Goal: Task Accomplishment & Management: Complete application form

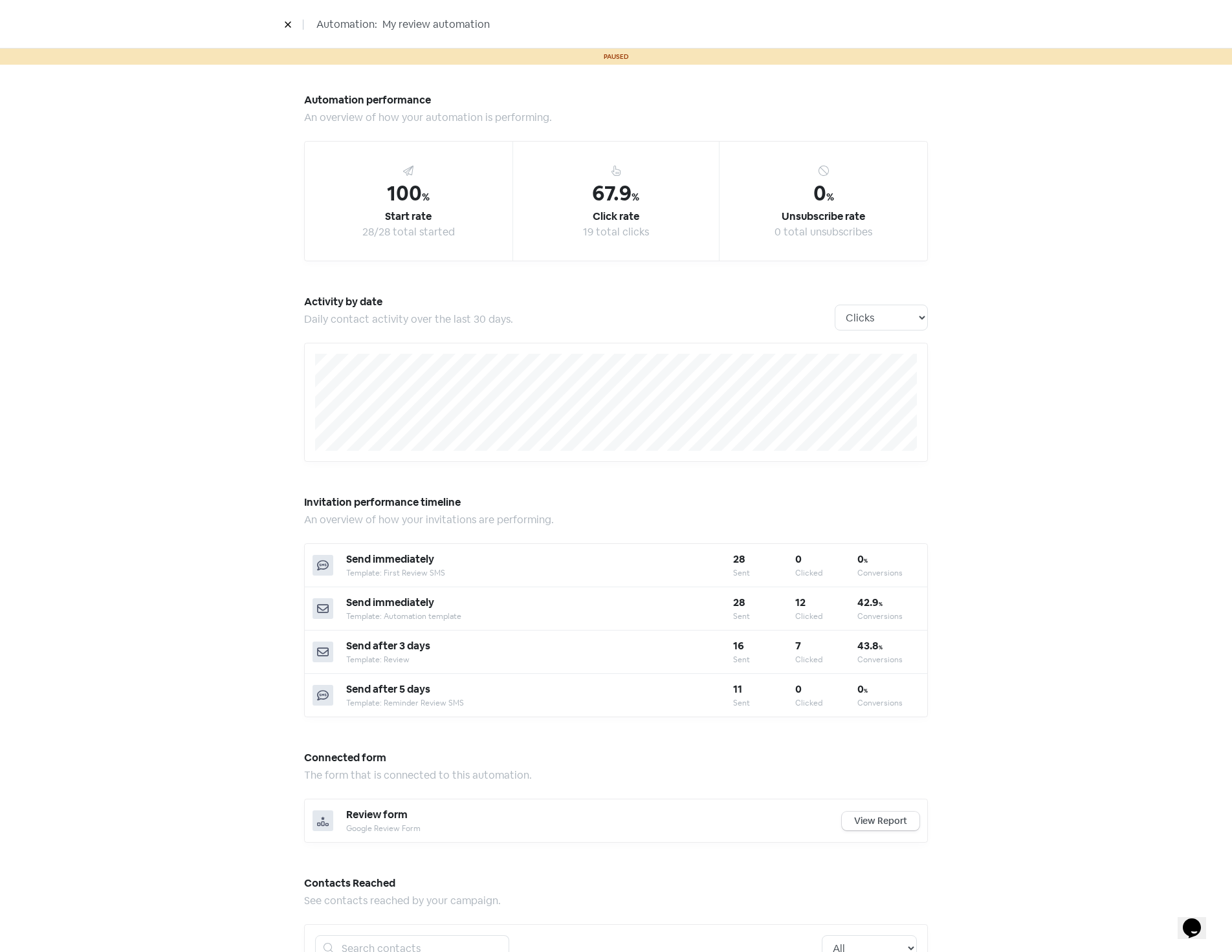
click at [289, 24] on icon at bounding box center [287, 24] width 5 height 5
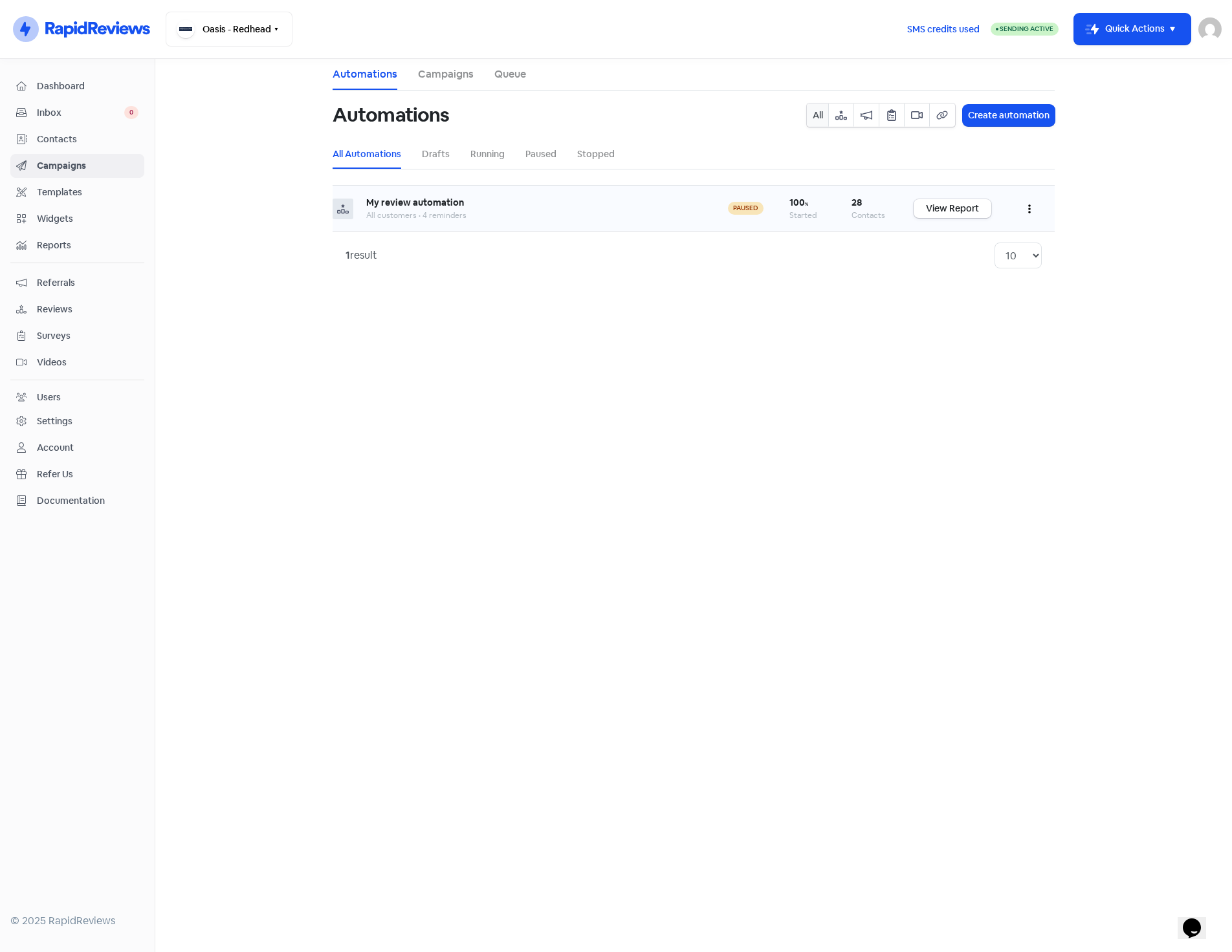
click at [1033, 205] on button "button" at bounding box center [1030, 208] width 25 height 30
click at [963, 324] on button "Stop" at bounding box center [990, 324] width 102 height 26
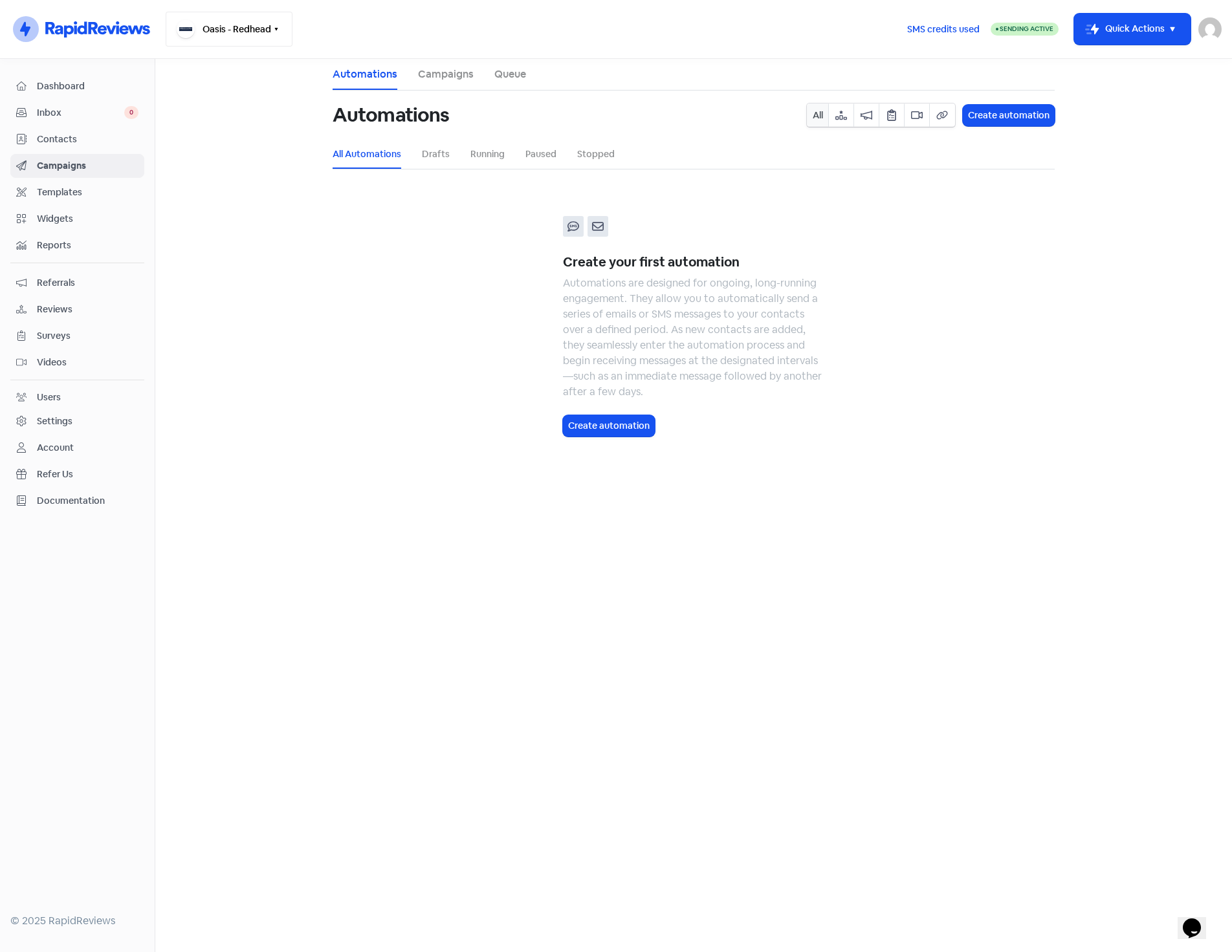
click at [277, 33] on icon "button" at bounding box center [276, 29] width 10 height 10
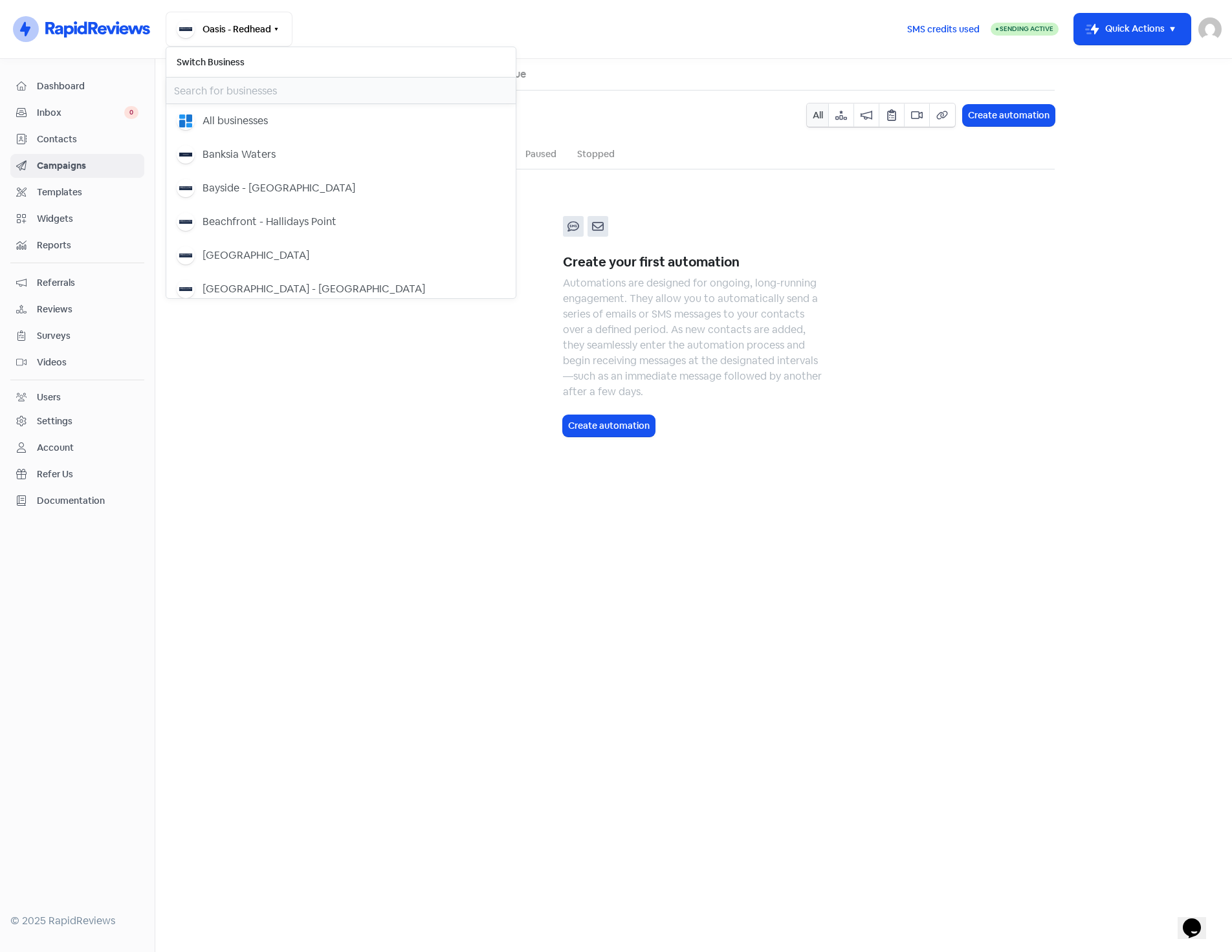
click at [254, 88] on input "text" at bounding box center [341, 90] width 350 height 26
type input "gl"
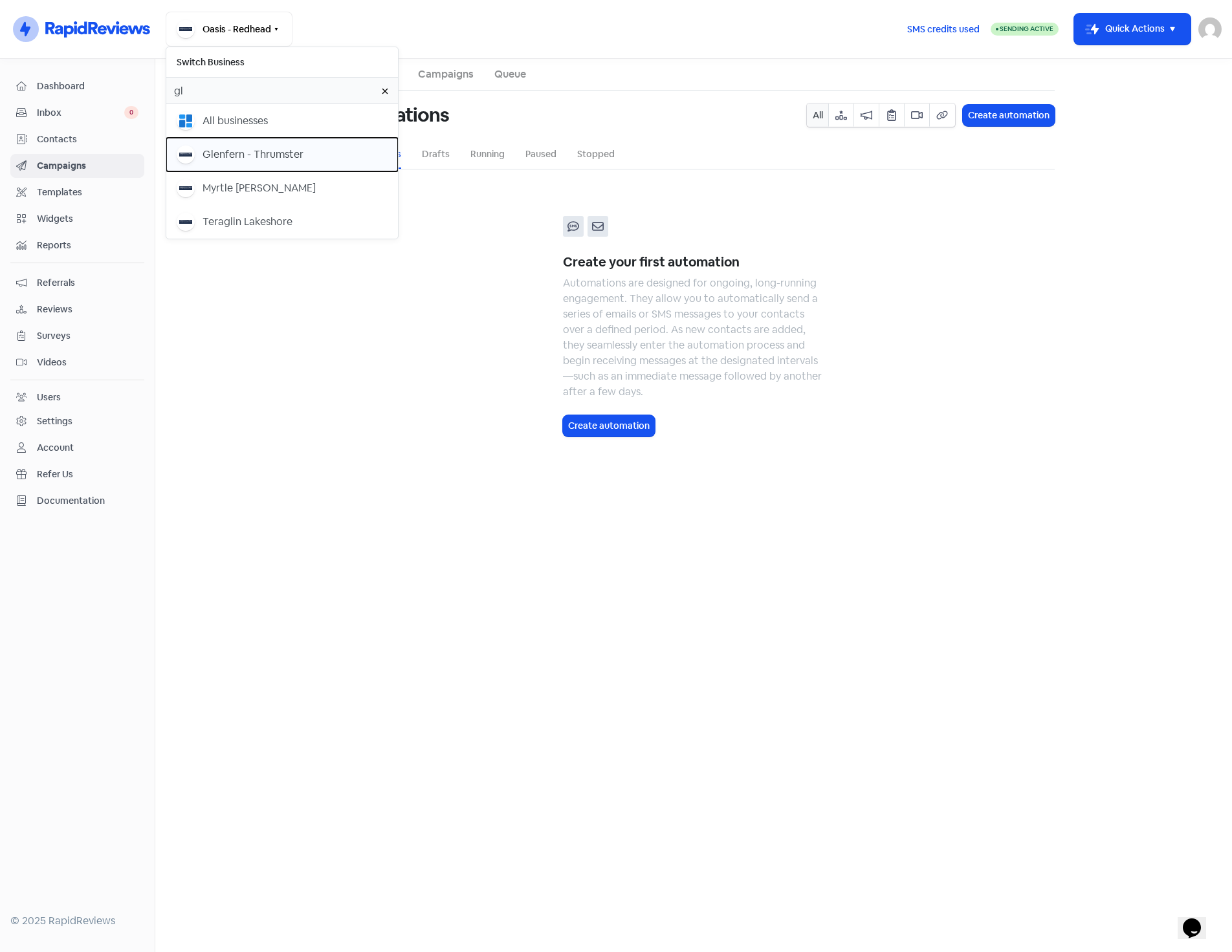
click at [237, 153] on div "Glenfern - Thrumster" at bounding box center [253, 155] width 101 height 16
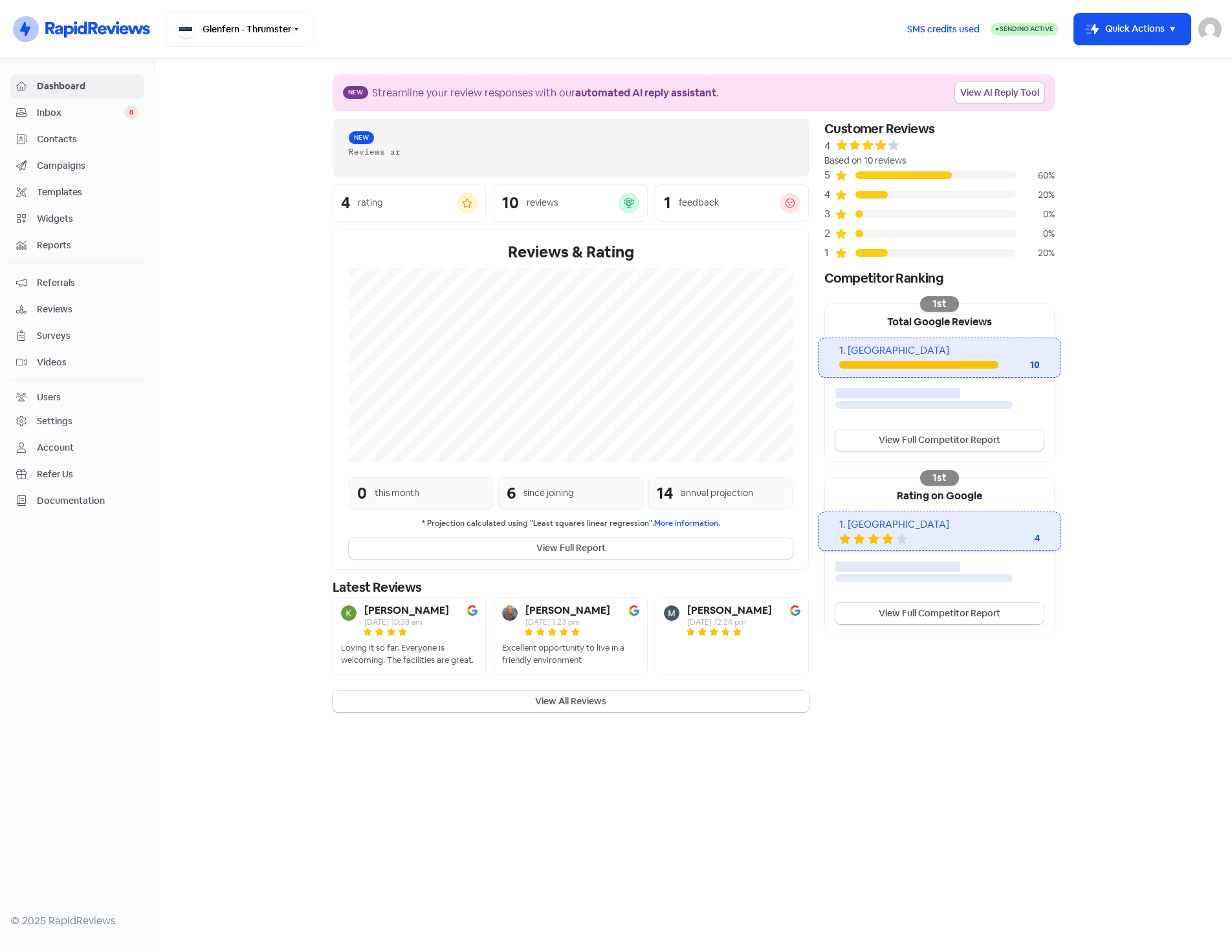
click at [69, 143] on span "Contacts" at bounding box center [87, 139] width 101 height 13
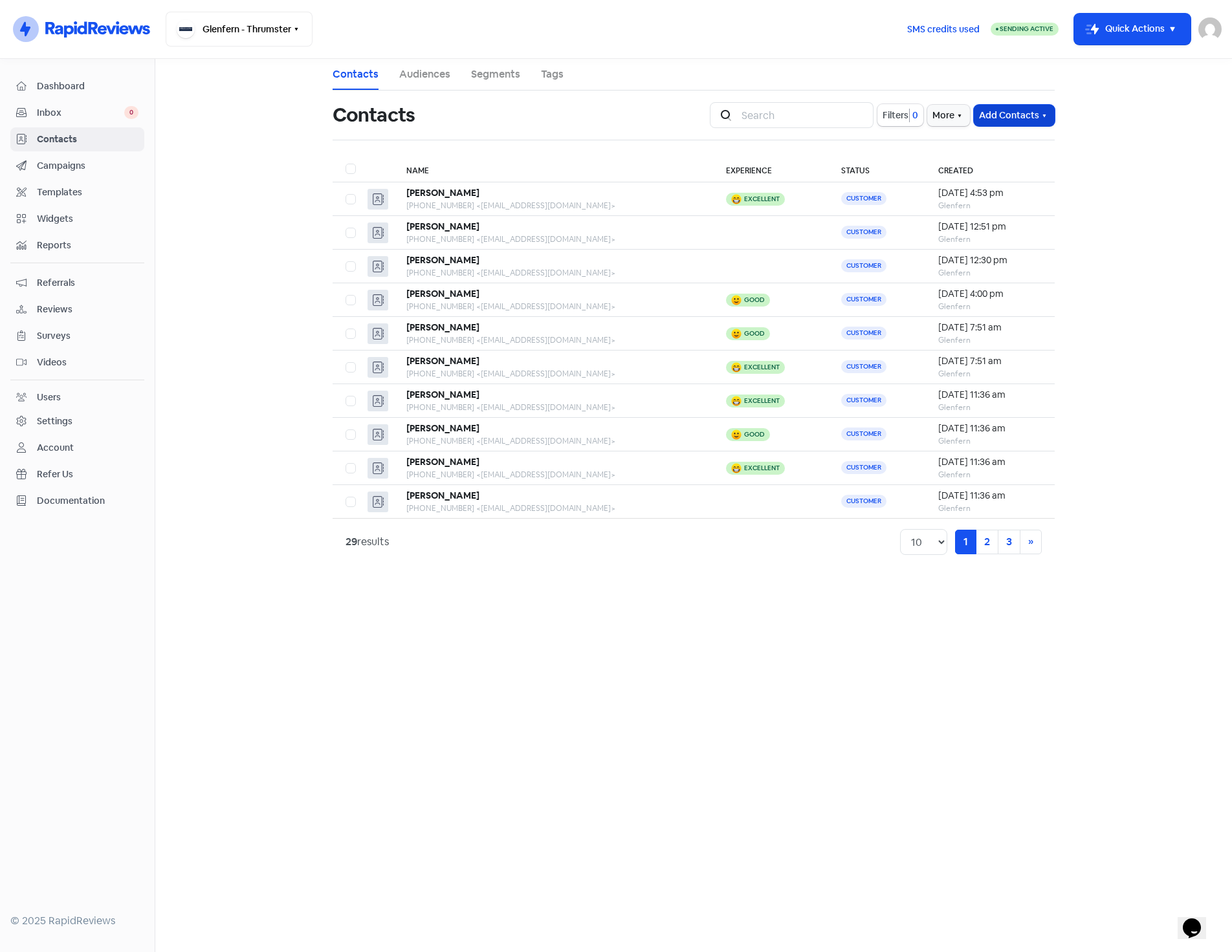
click at [1046, 110] on button "Add Contacts" at bounding box center [1014, 115] width 81 height 21
click at [997, 169] on button "Import contacts" at bounding box center [998, 169] width 110 height 26
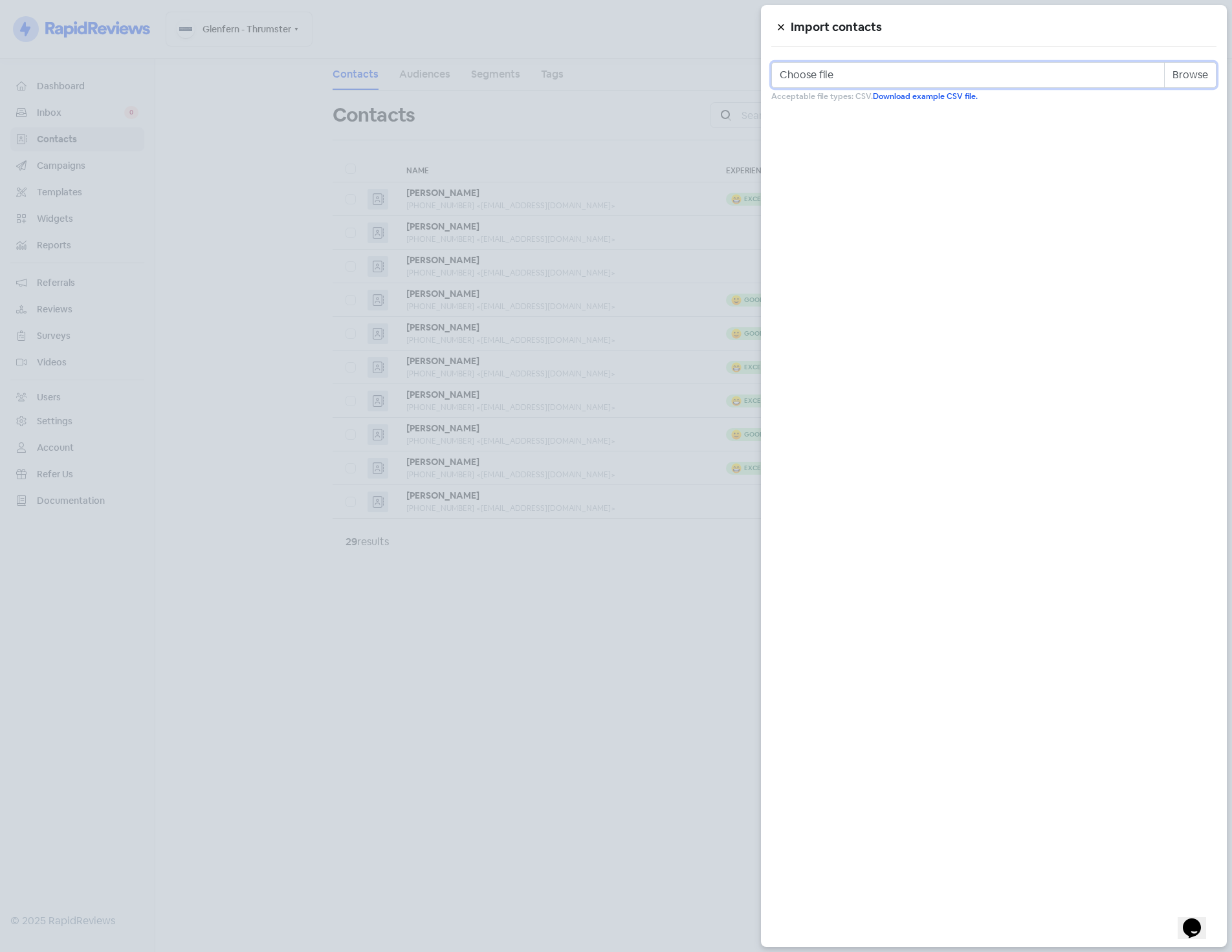
click at [1195, 79] on input "Choose file" at bounding box center [994, 75] width 445 height 26
type input "C:\fakepath\glenfern.csv"
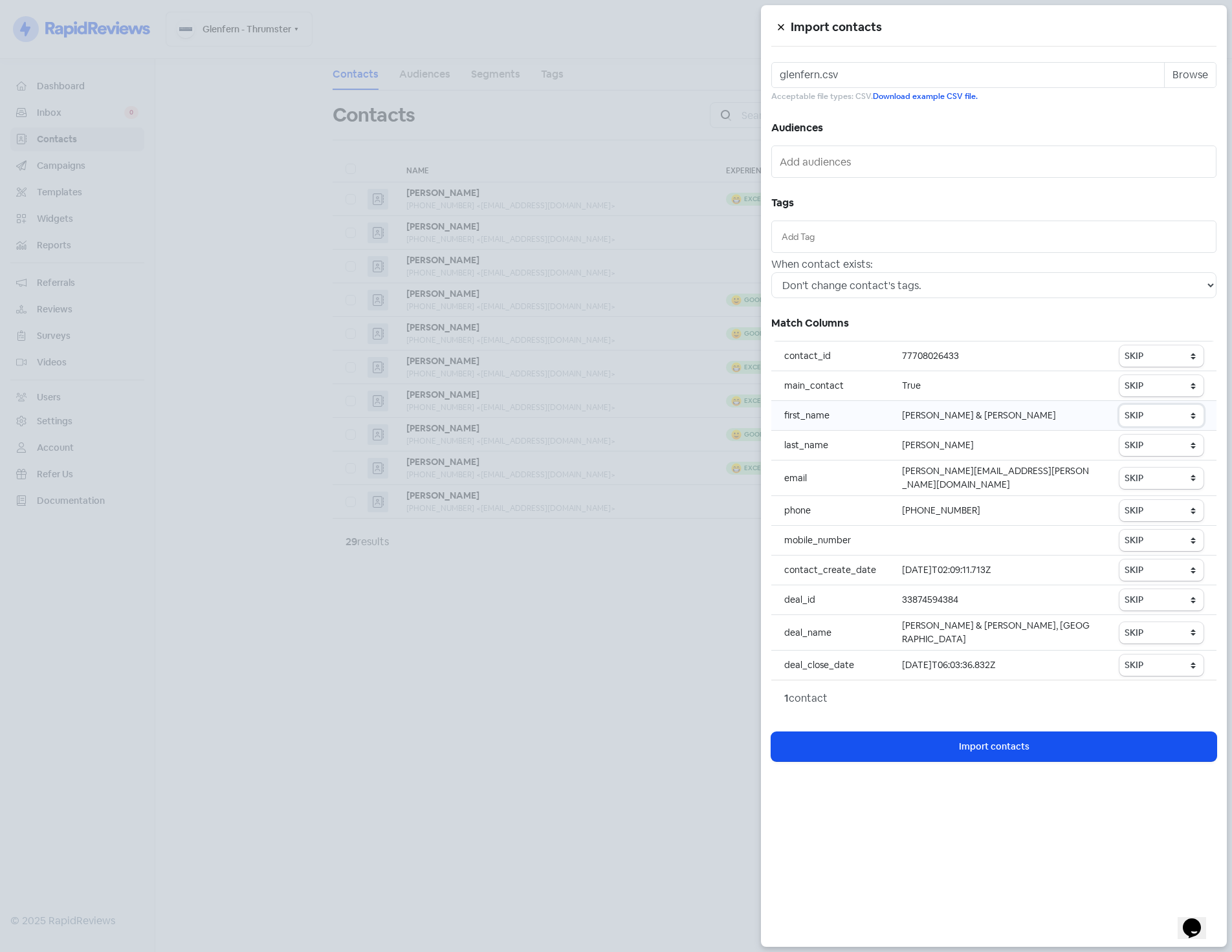
click at [1149, 418] on select "SKIP First name Last name Mobile number Email address Contact status" at bounding box center [1161, 415] width 84 height 21
select select "first_name"
click at [1120, 405] on select "SKIP First name Last name Mobile number Email address Contact status" at bounding box center [1161, 415] width 84 height 21
click at [1164, 437] on select "SKIP First name Last name Mobile number Email address Contact status" at bounding box center [1161, 444] width 84 height 21
select select "last_name"
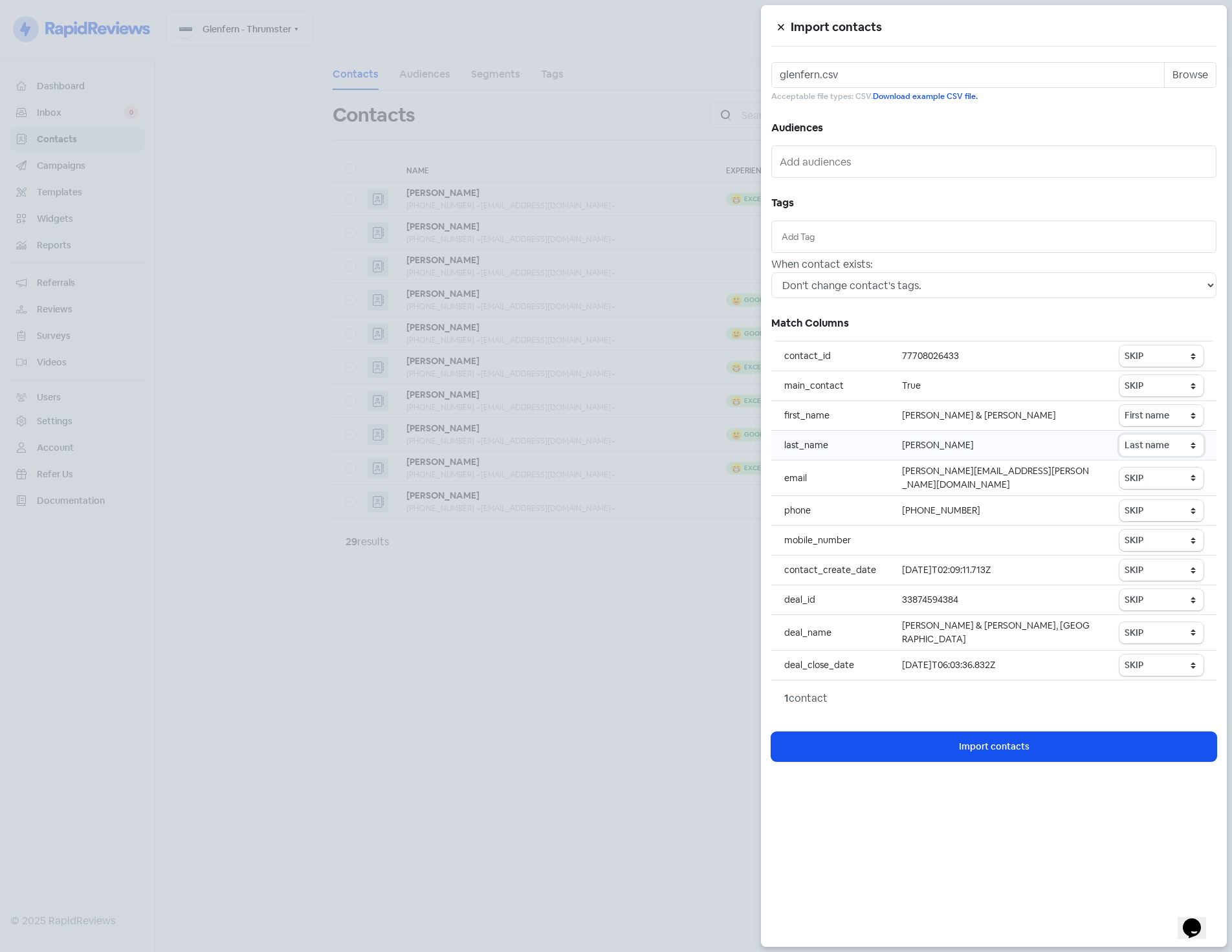
click at [1120, 434] on select "SKIP First name Last name Mobile number Email address Contact status" at bounding box center [1161, 444] width 84 height 21
click at [1163, 477] on select "SKIP First name Last name Mobile number Email address Contact status" at bounding box center [1161, 478] width 84 height 21
select select "email"
click at [1120, 468] on select "SKIP First name Last name Mobile number Email address Contact status" at bounding box center [1161, 478] width 84 height 21
click at [1157, 504] on select "SKIP First name Last name Mobile number Email address Contact status" at bounding box center [1161, 510] width 84 height 21
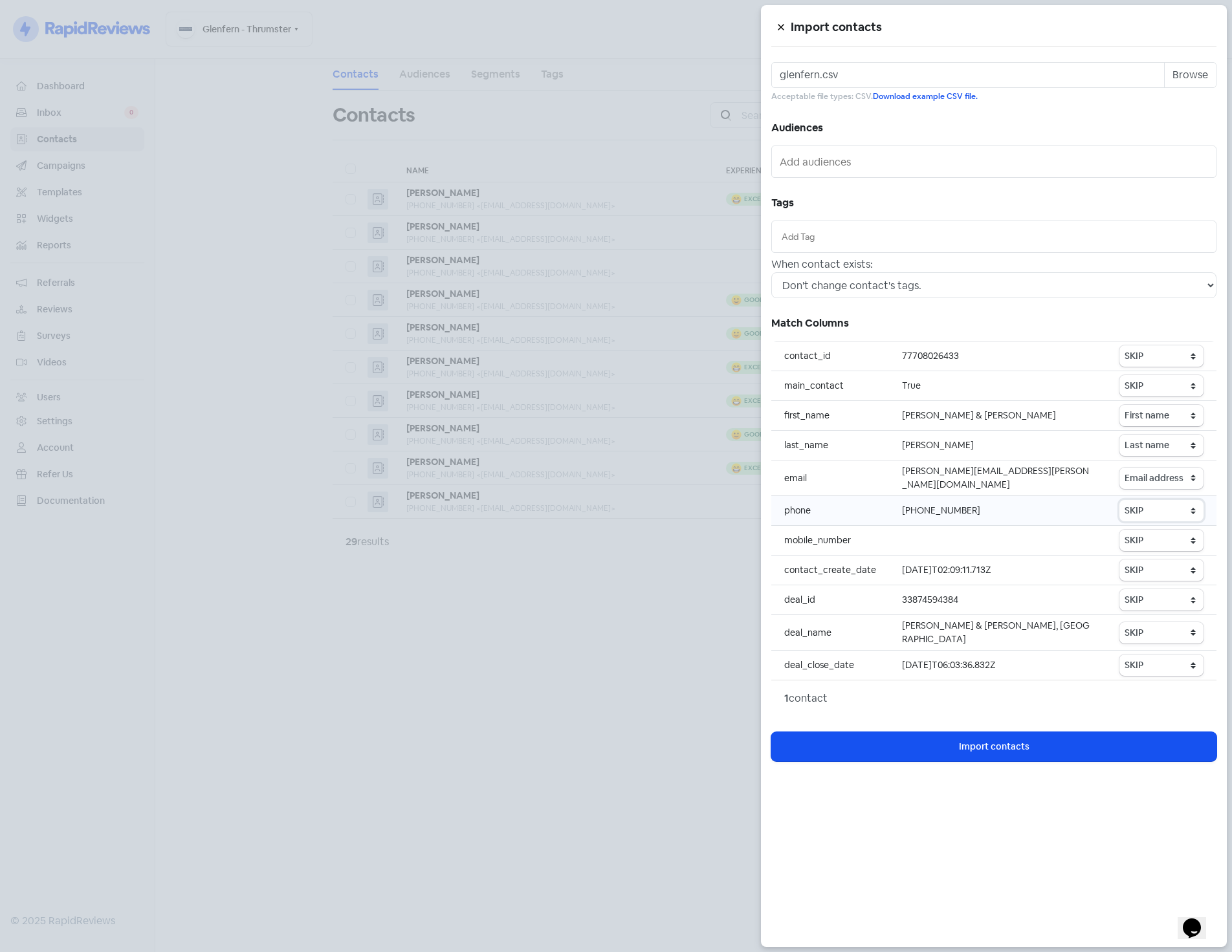
select select "phone"
click at [1120, 500] on select "SKIP First name Last name Mobile number Email address Contact status" at bounding box center [1161, 510] width 84 height 21
click at [1032, 741] on button "Icon For Loading Import contacts" at bounding box center [994, 746] width 445 height 29
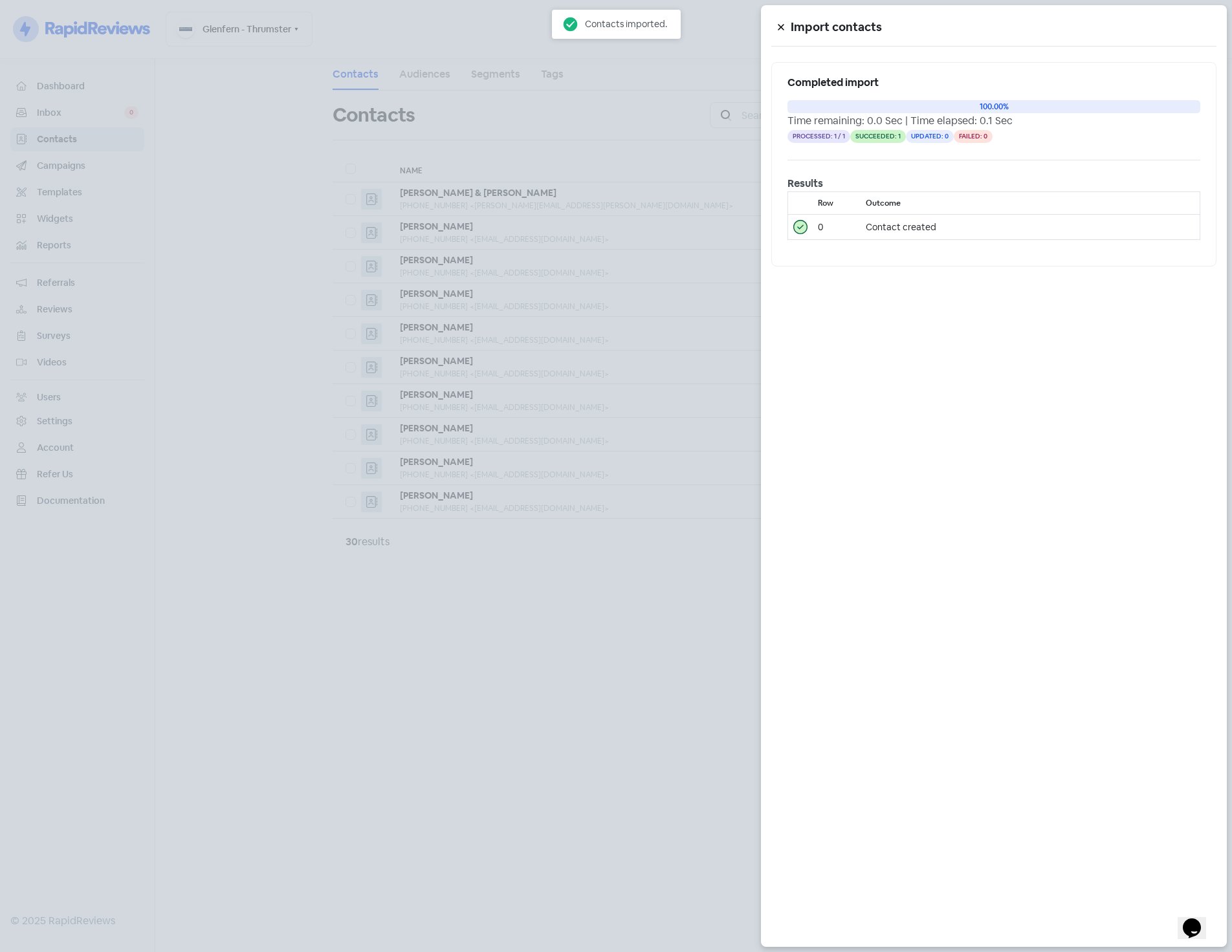
click at [583, 732] on div at bounding box center [616, 476] width 1232 height 952
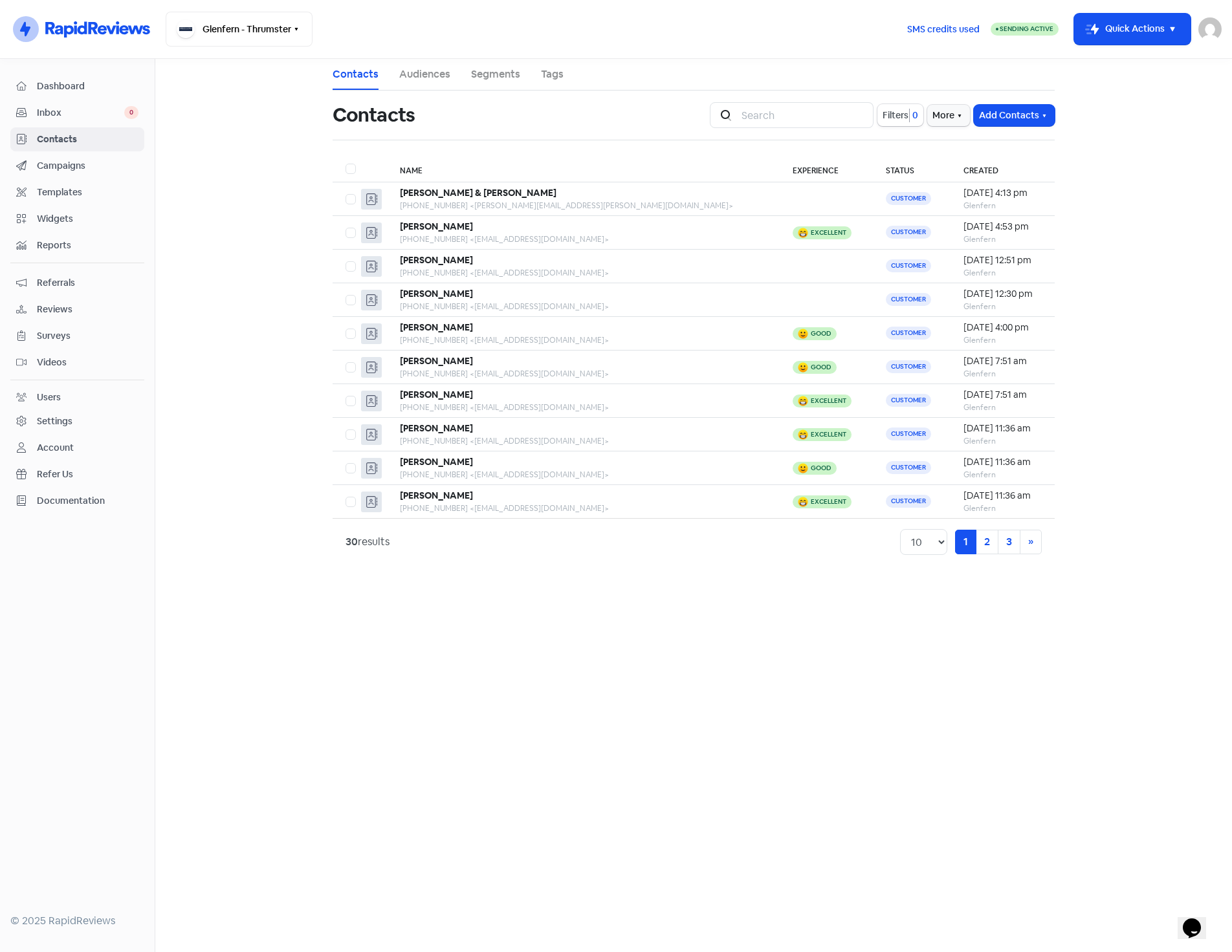
click at [1214, 29] on img at bounding box center [1210, 29] width 23 height 23
click at [1117, 118] on link "Sign out" at bounding box center [1139, 118] width 164 height 21
